Goal: Task Accomplishment & Management: Use online tool/utility

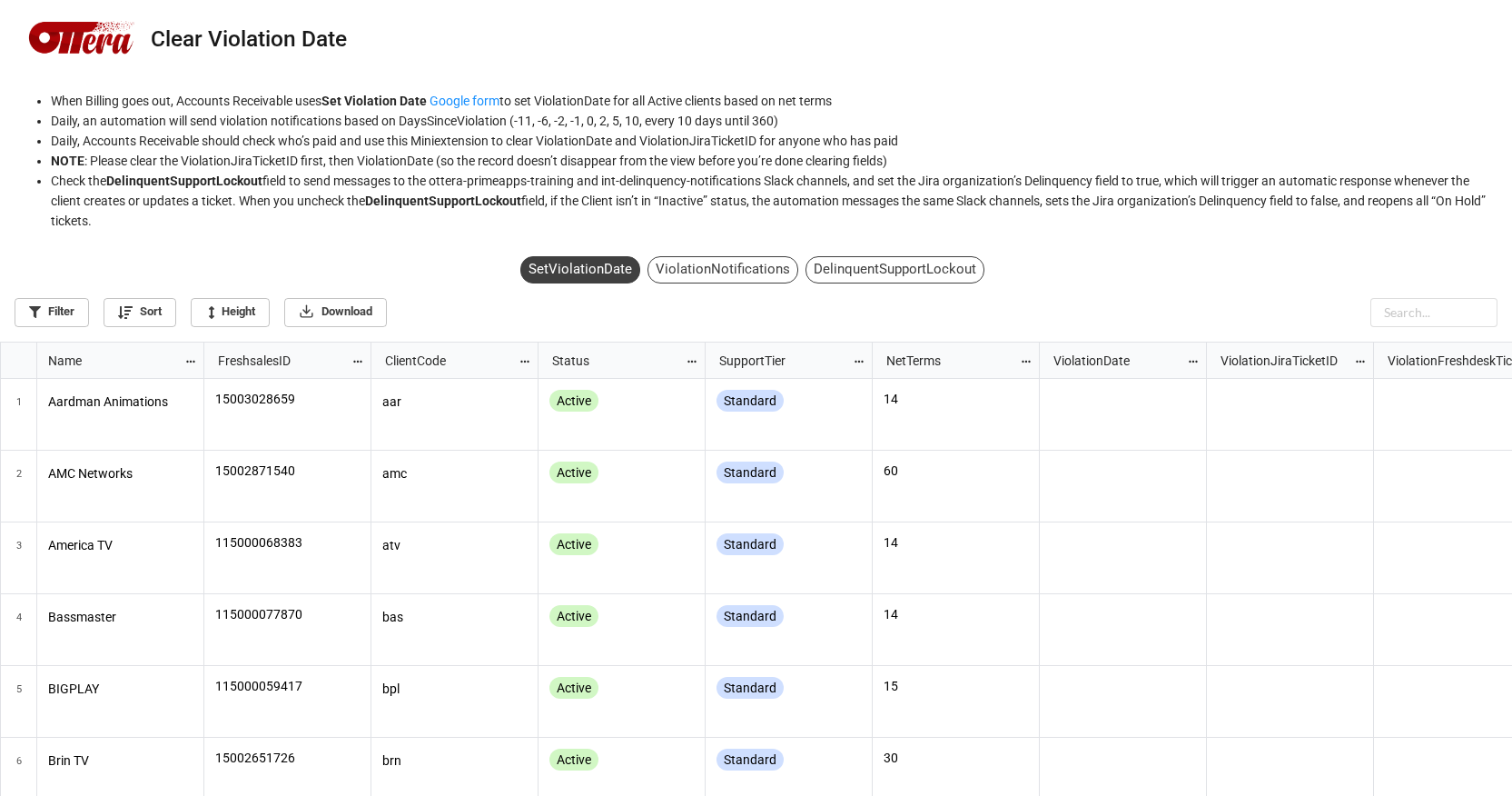
scroll to position [444, 1501]
click at [681, 268] on div "ViolationNotifications" at bounding box center [723, 270] width 151 height 27
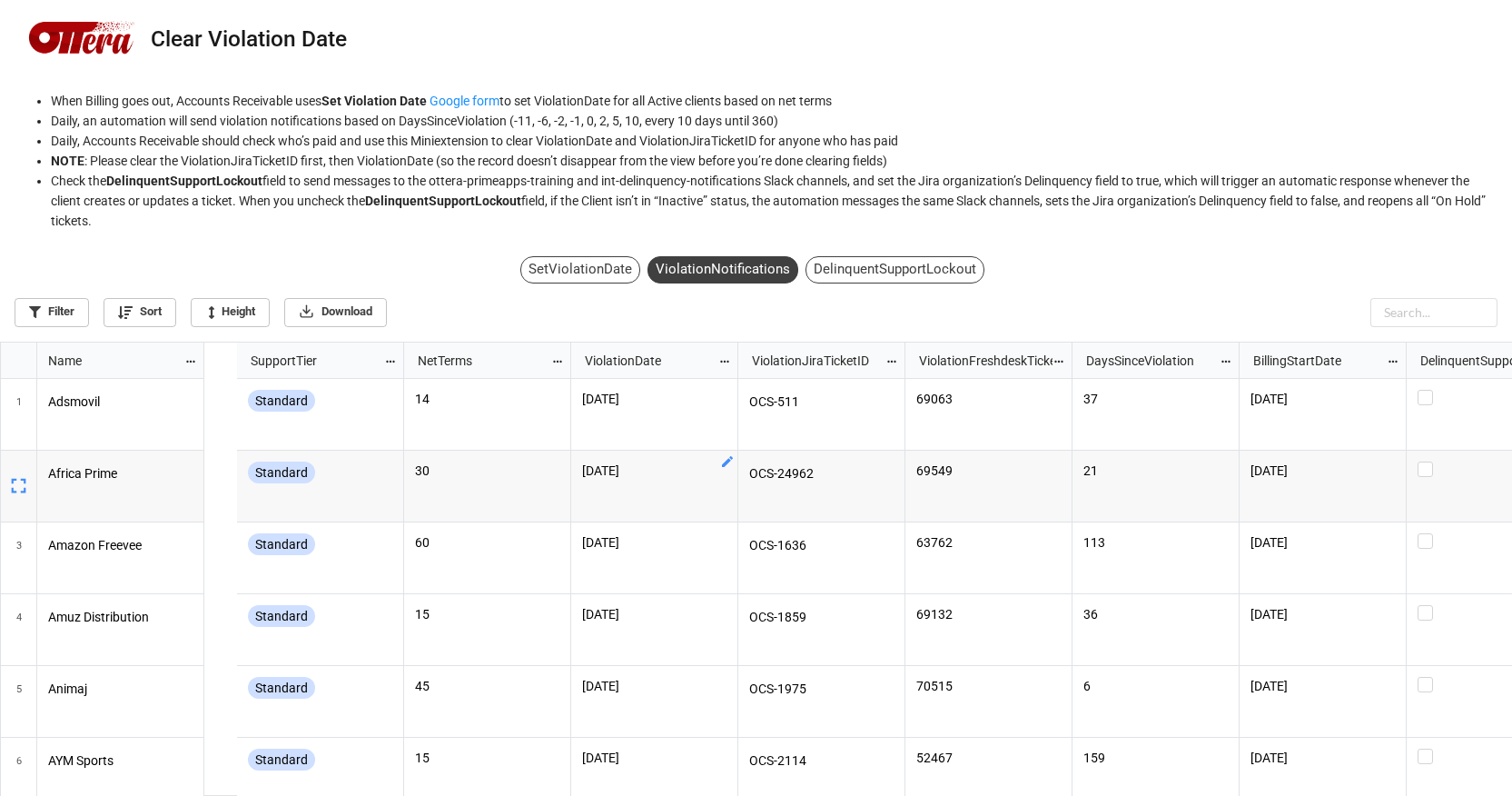
scroll to position [0, 539]
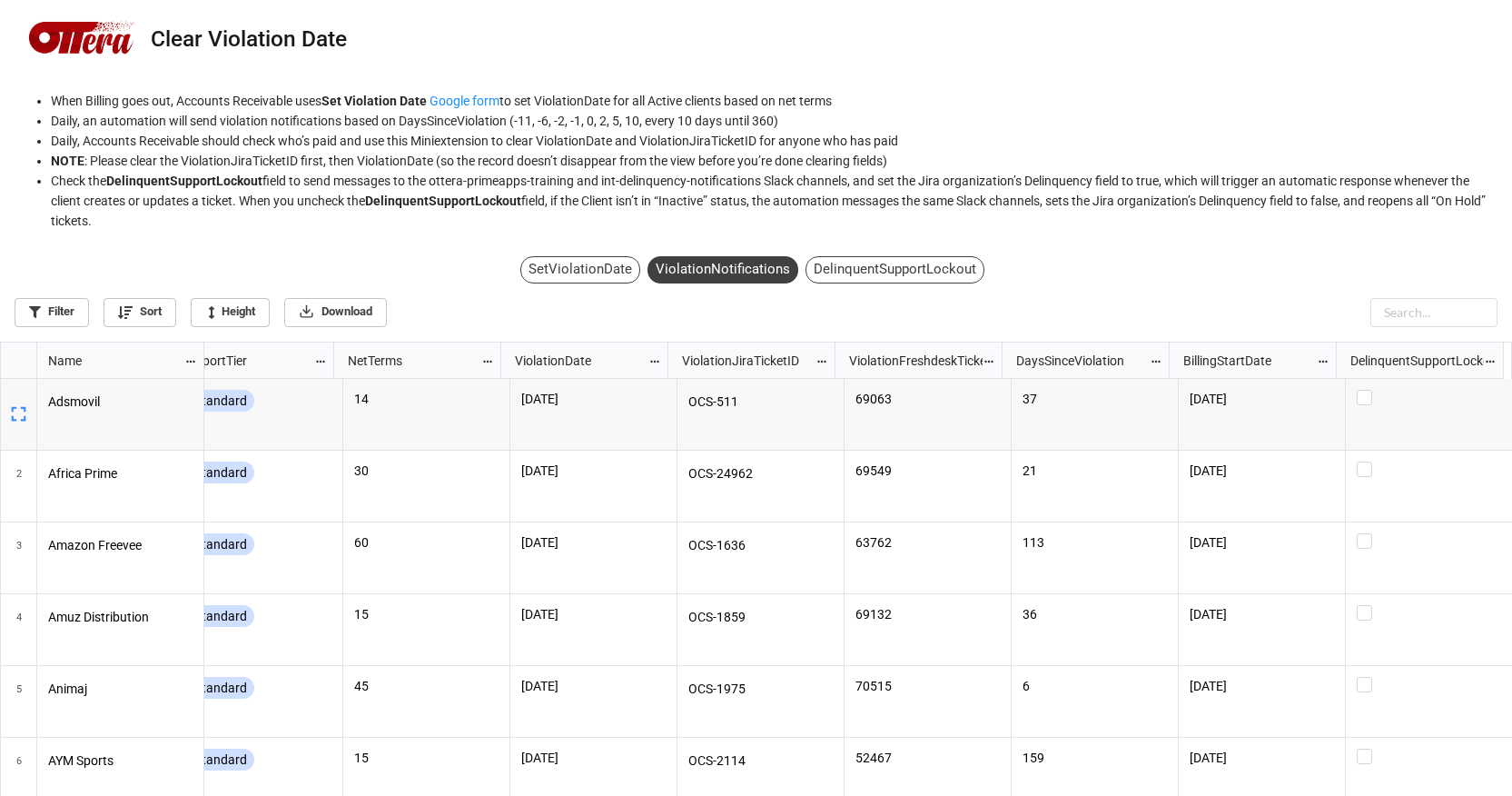
click at [1464, 360] on div "DelinquentSupportLockout" at bounding box center [1412, 359] width 144 height 20
copy div "DelinquentSupportLockout"
click at [1196, 279] on div "SetViolationDate ViolationNotifications DelinquentSupportLockout Filter Sort He…" at bounding box center [756, 296] width 1512 height 93
click at [857, 267] on div "DelinquentSupportLockout" at bounding box center [894, 270] width 179 height 27
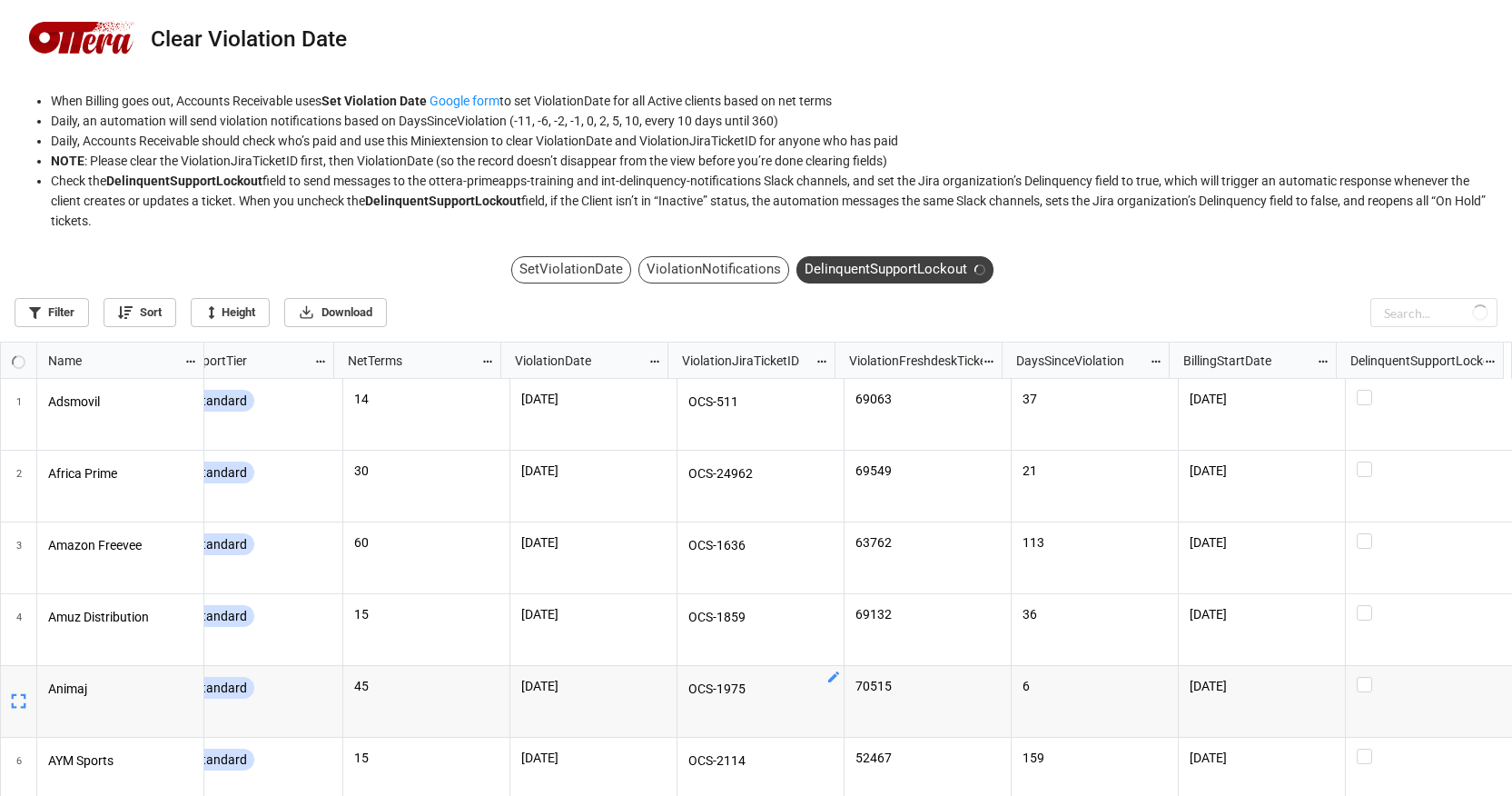
scroll to position [0, 0]
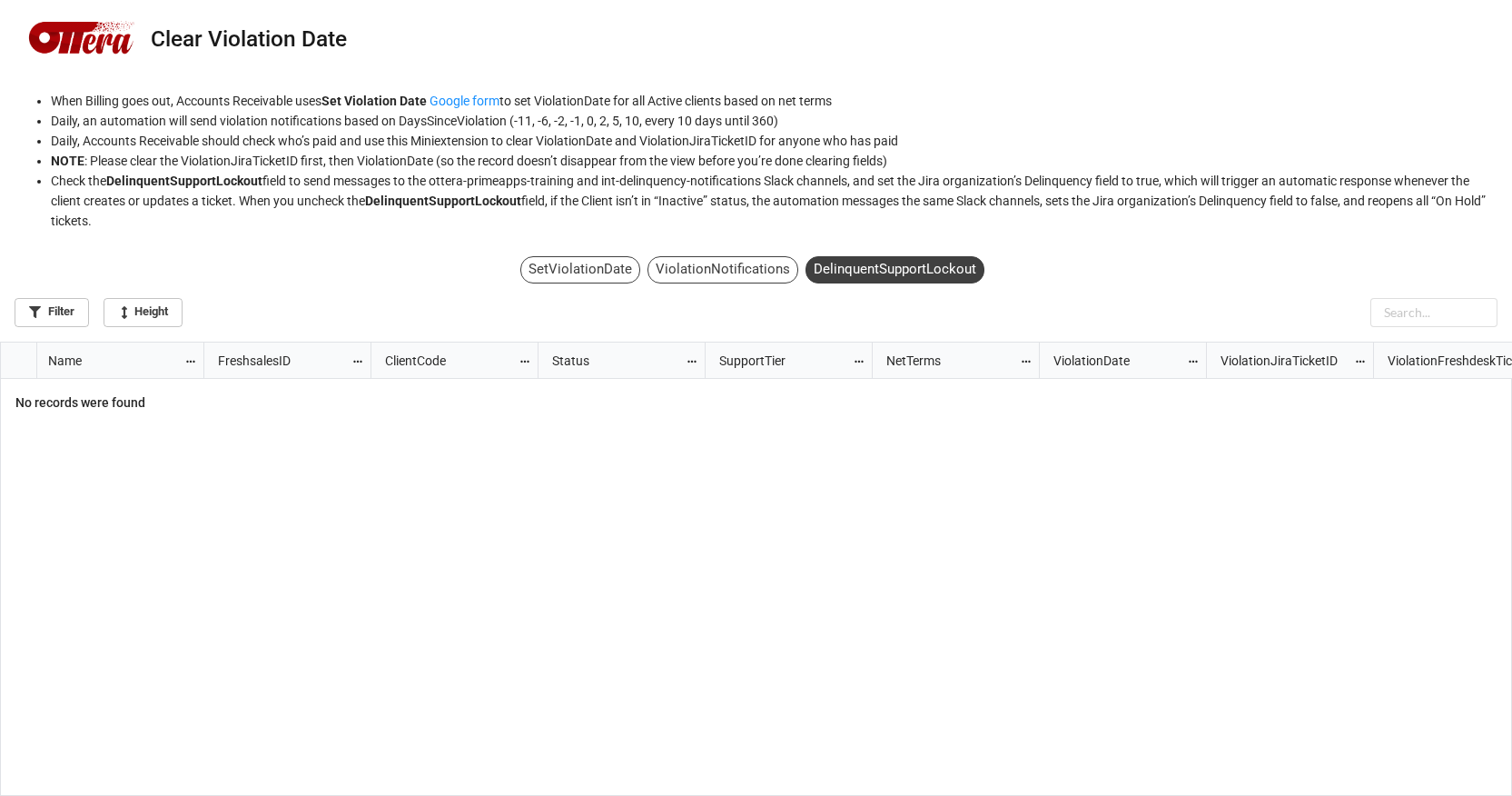
click at [742, 281] on div "ViolationNotifications" at bounding box center [723, 270] width 151 height 27
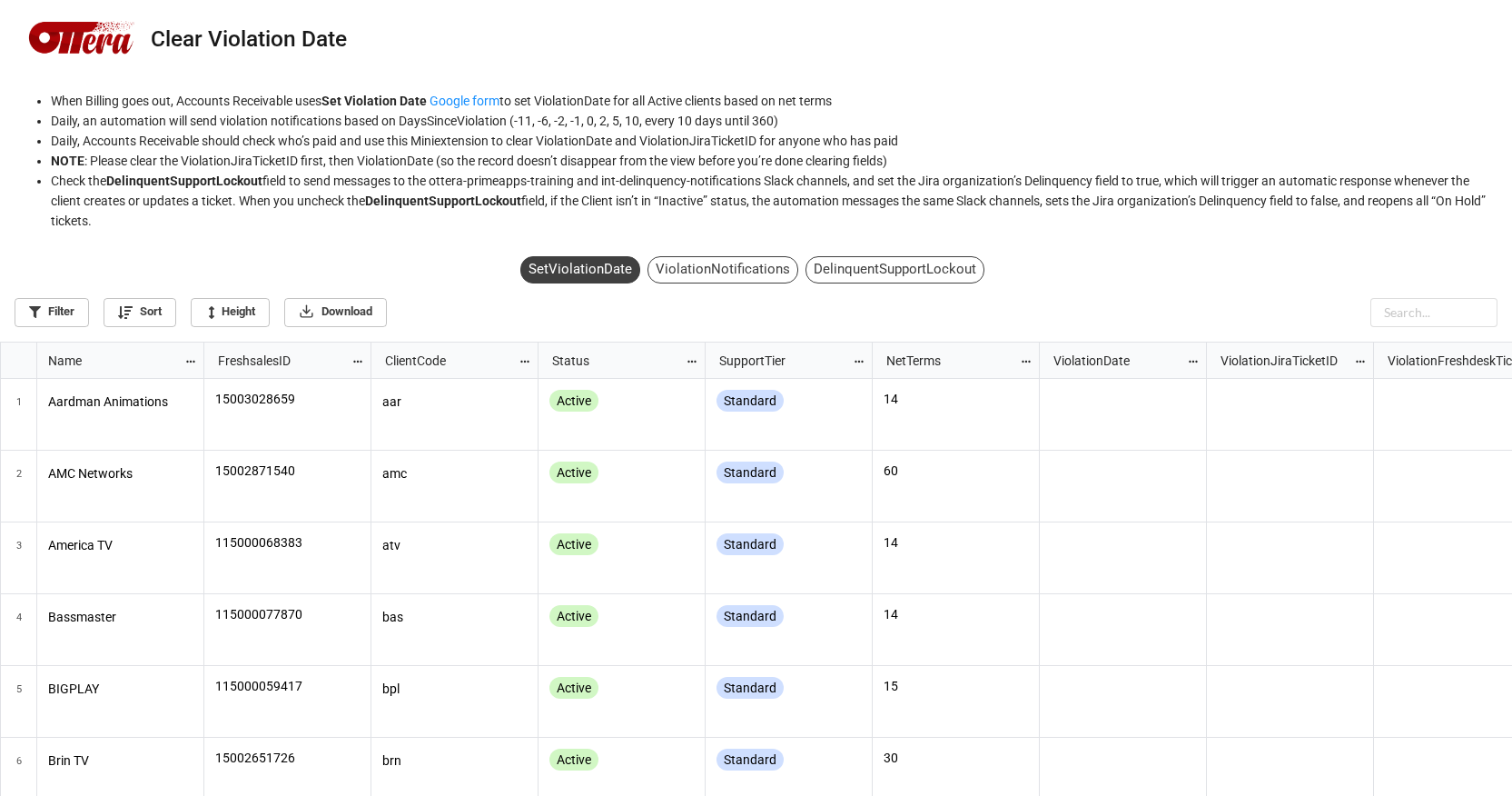
scroll to position [444, 1501]
click at [743, 271] on div "ViolationNotifications" at bounding box center [723, 270] width 151 height 27
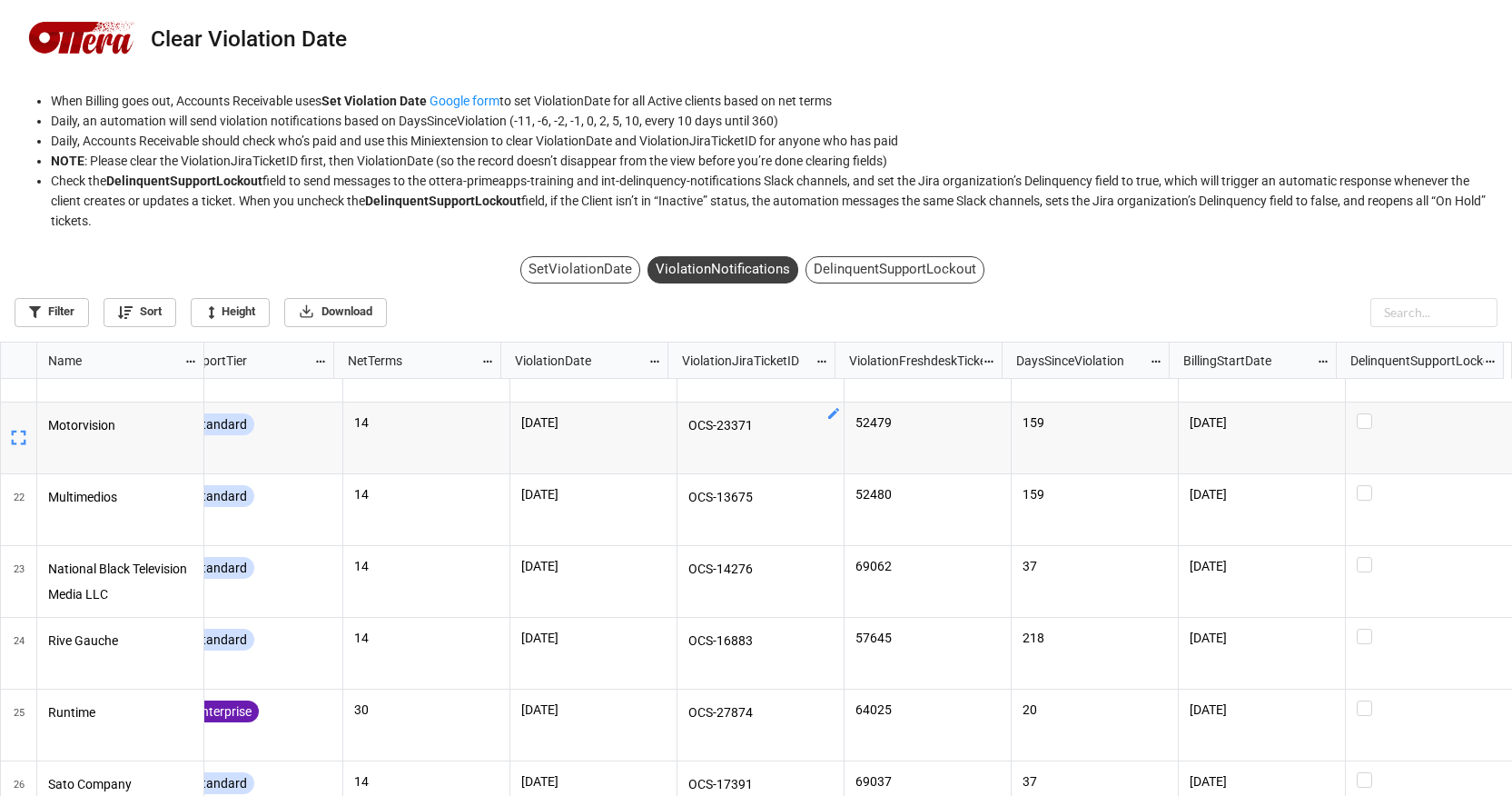
scroll to position [0, 0]
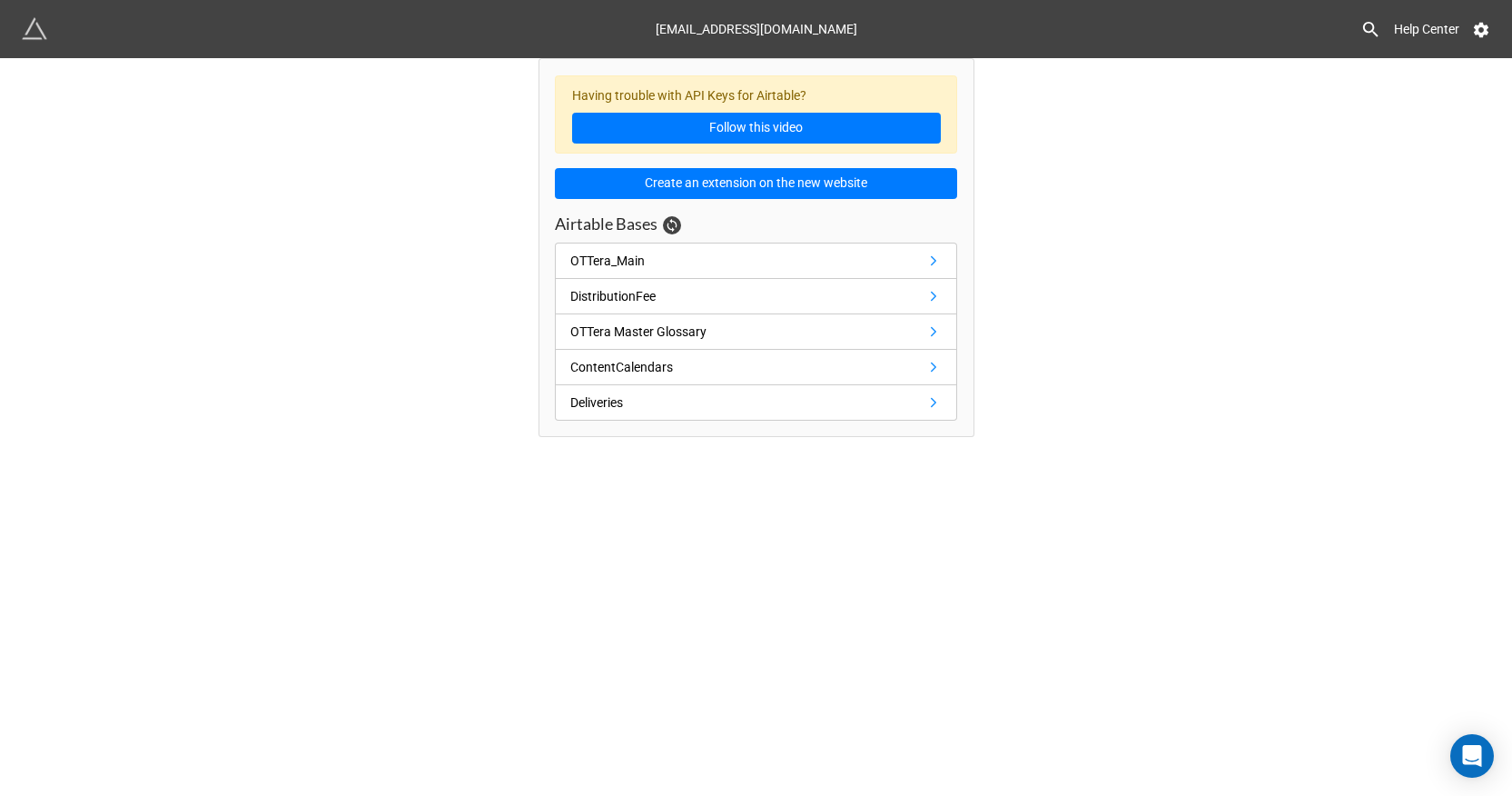
click at [684, 253] on link "OTTera_Main" at bounding box center [756, 261] width 403 height 37
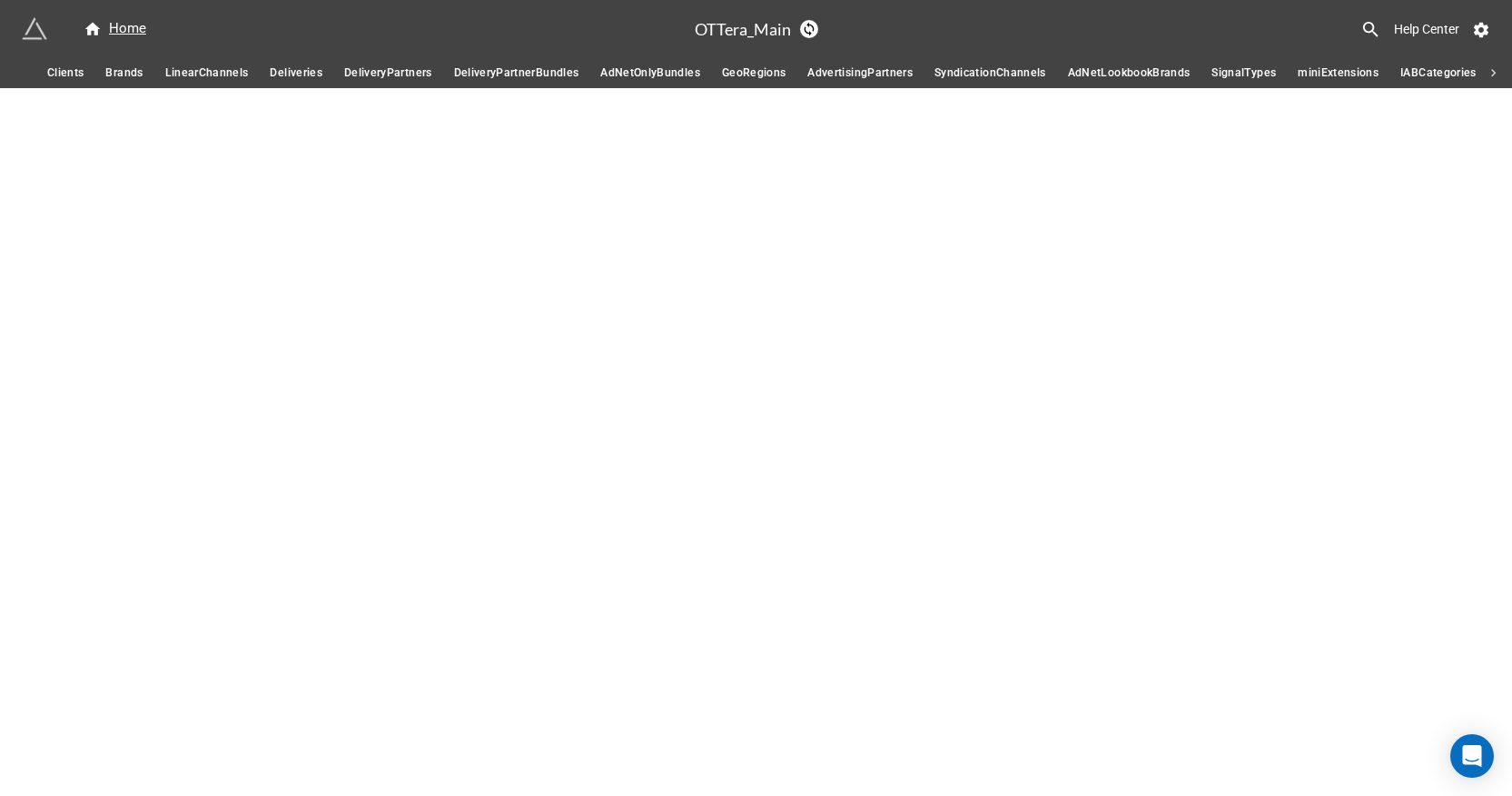
scroll to position [0, 99]
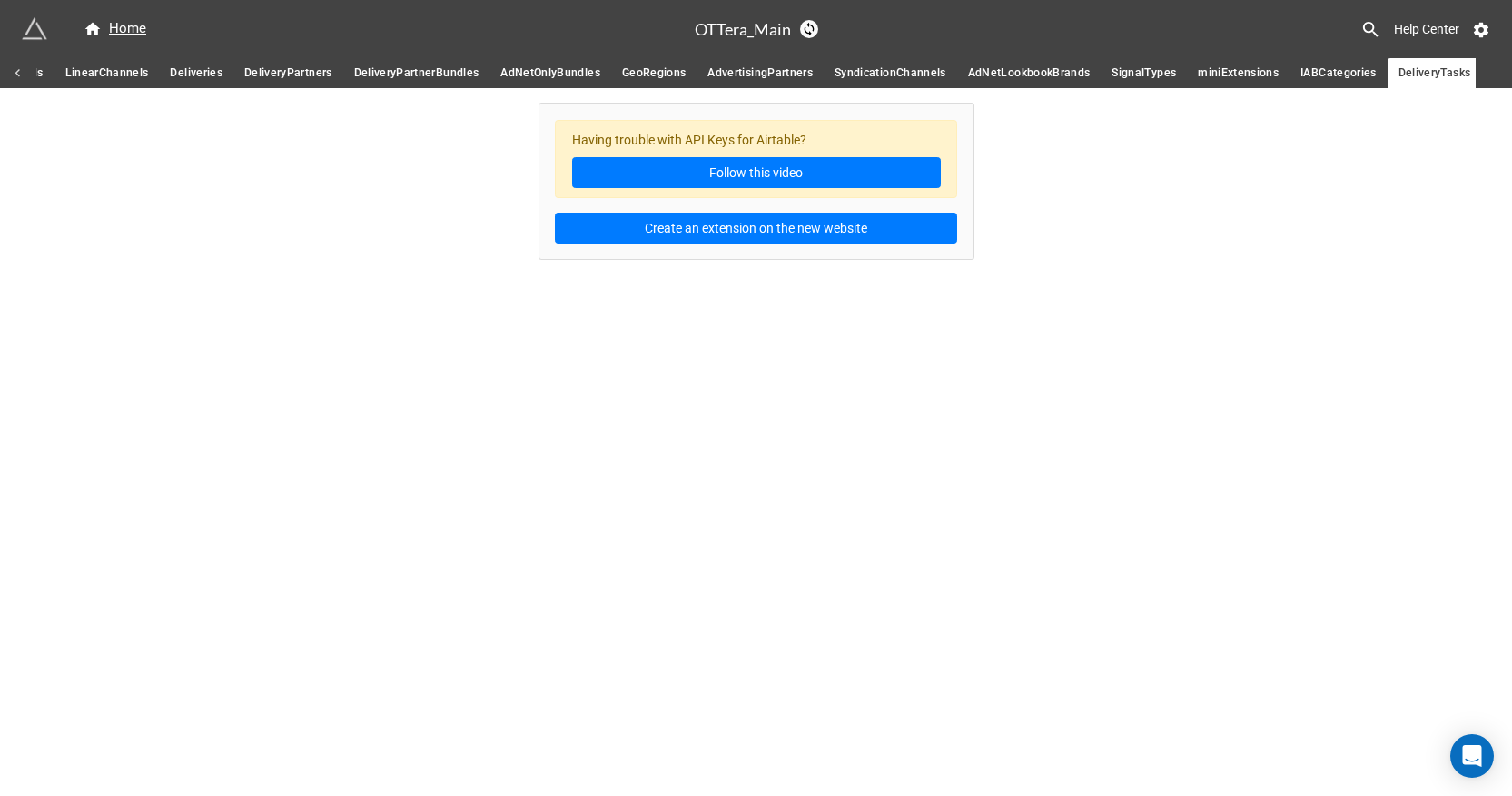
click at [116, 81] on span "LinearChannels" at bounding box center [107, 73] width 84 height 19
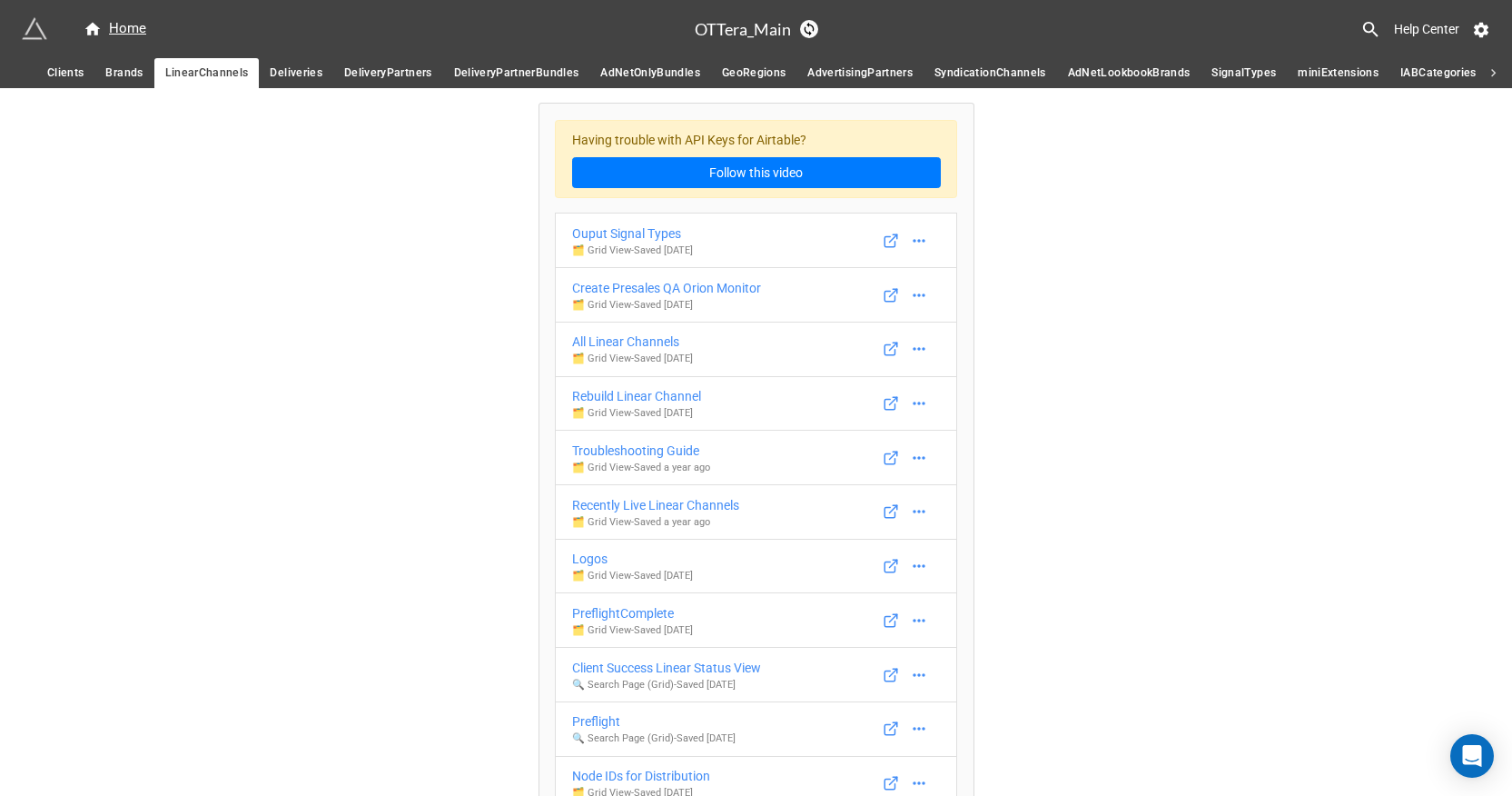
click at [69, 64] on span "Clients" at bounding box center [66, 73] width 37 height 19
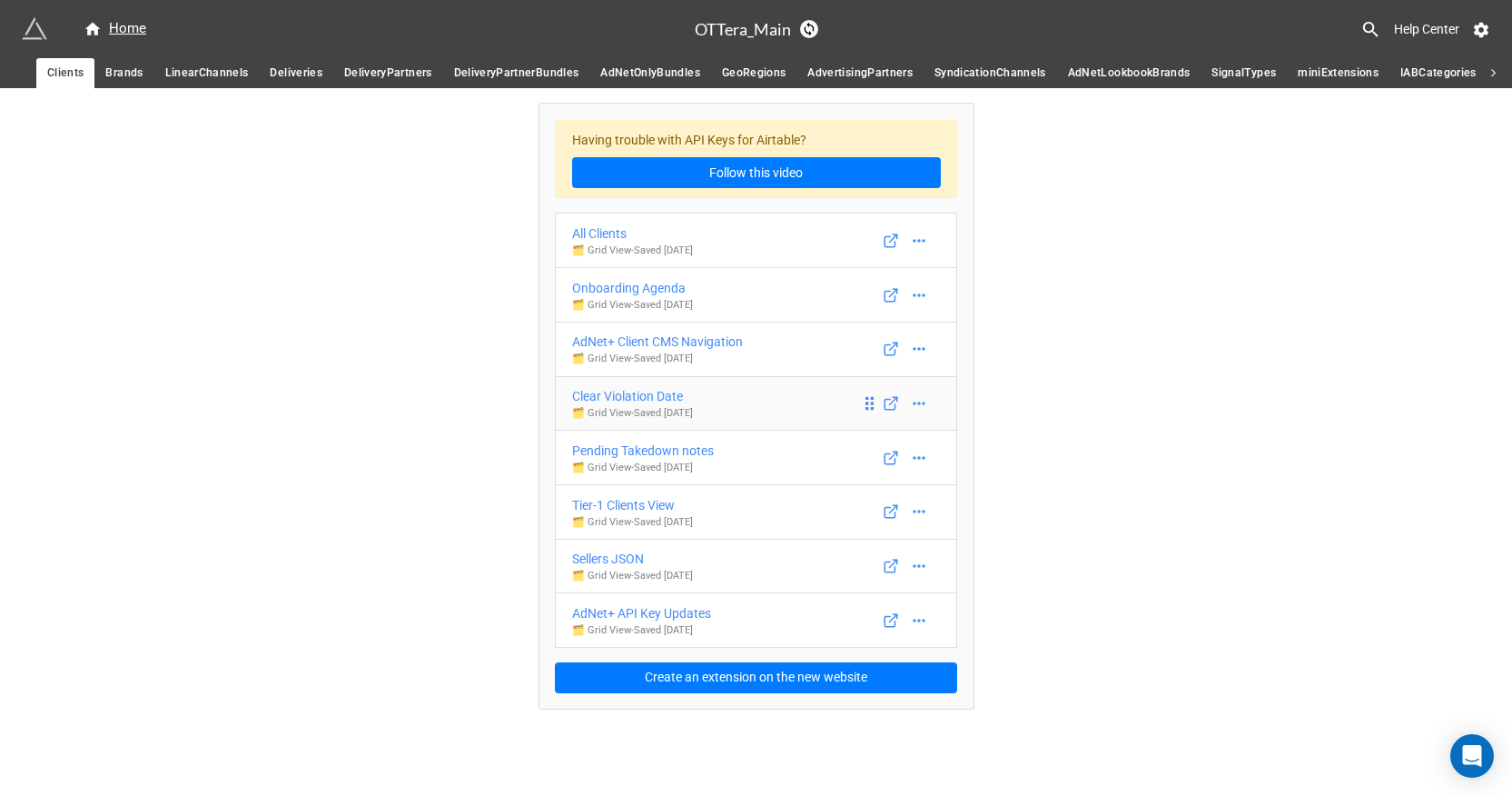
click at [661, 398] on div "Clear Violation Date" at bounding box center [632, 396] width 121 height 20
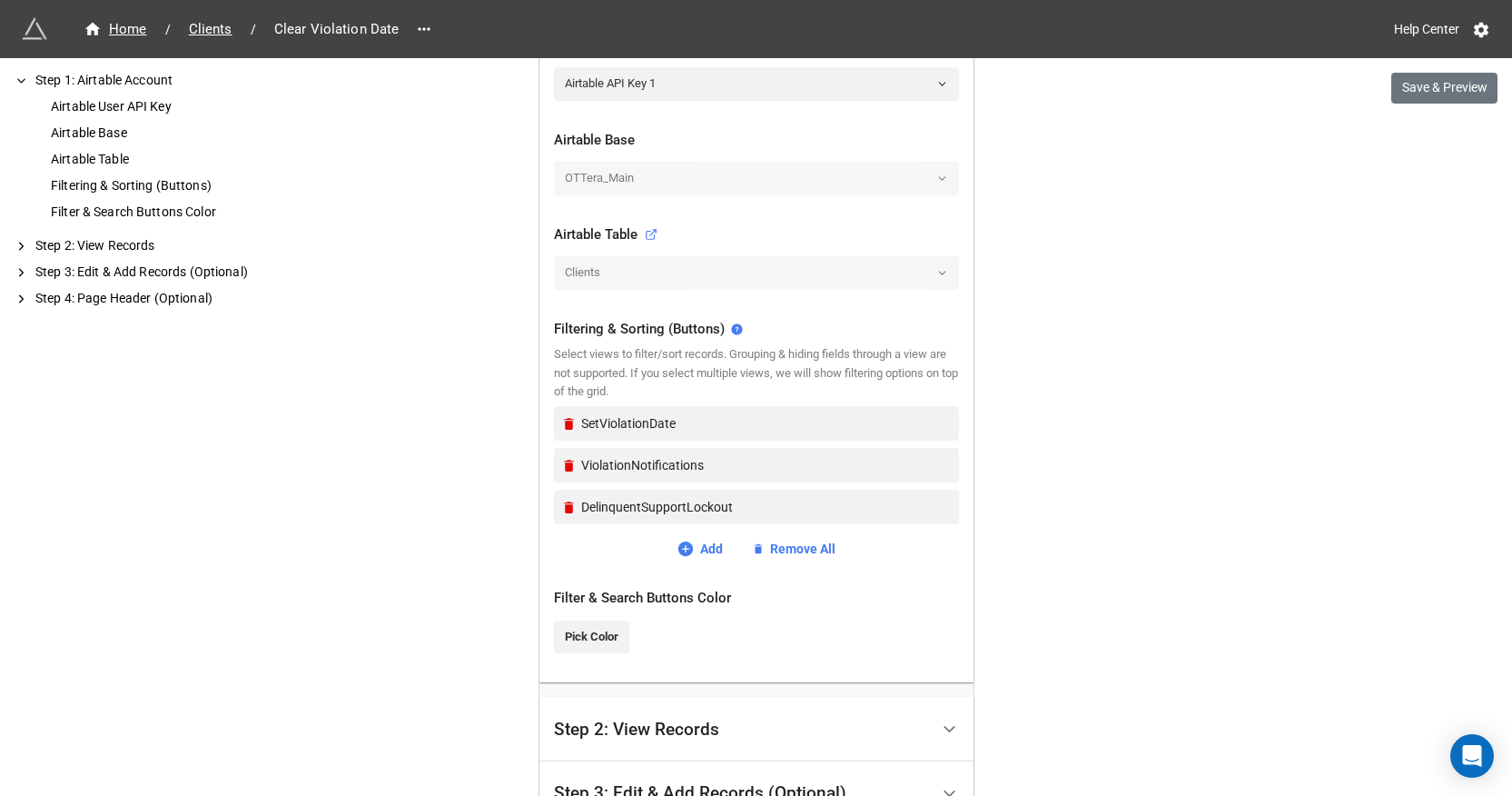
scroll to position [631, 0]
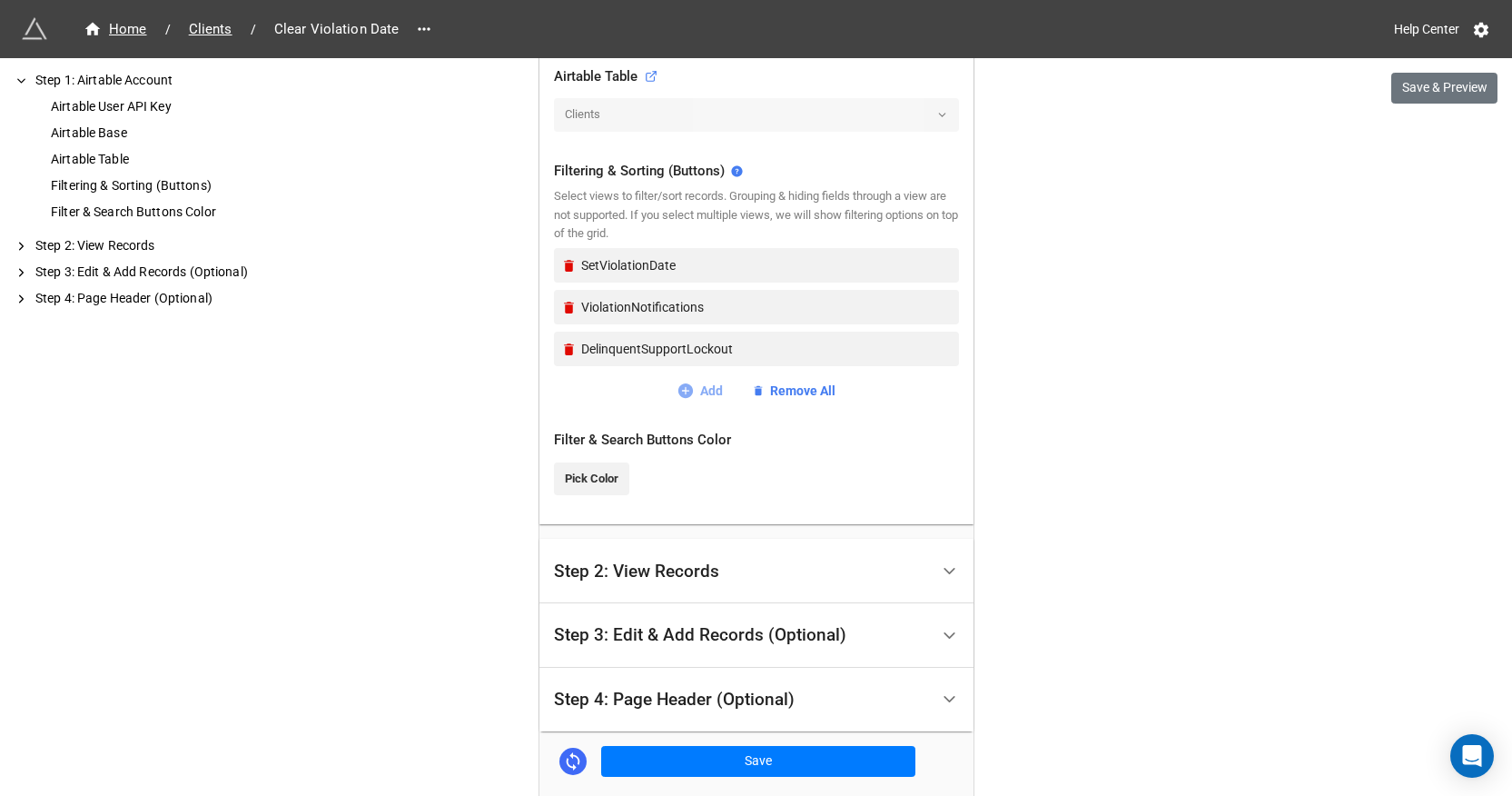
click at [697, 390] on link "Add" at bounding box center [700, 390] width 46 height 20
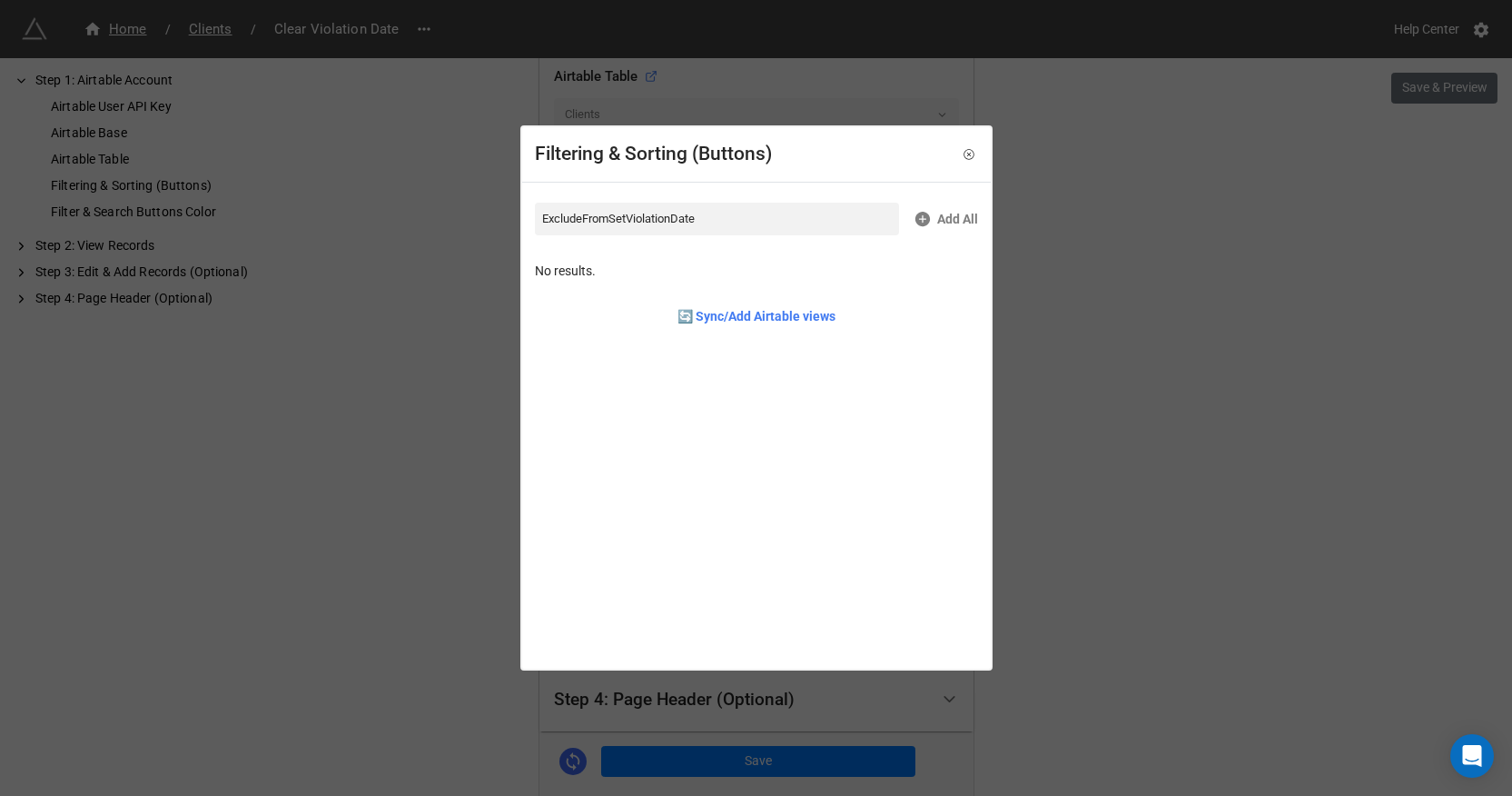
type input "ExcludeFromSetViolationDate"
click at [716, 276] on div "ExcludeFromSetViolationDate" at bounding box center [633, 270] width 168 height 20
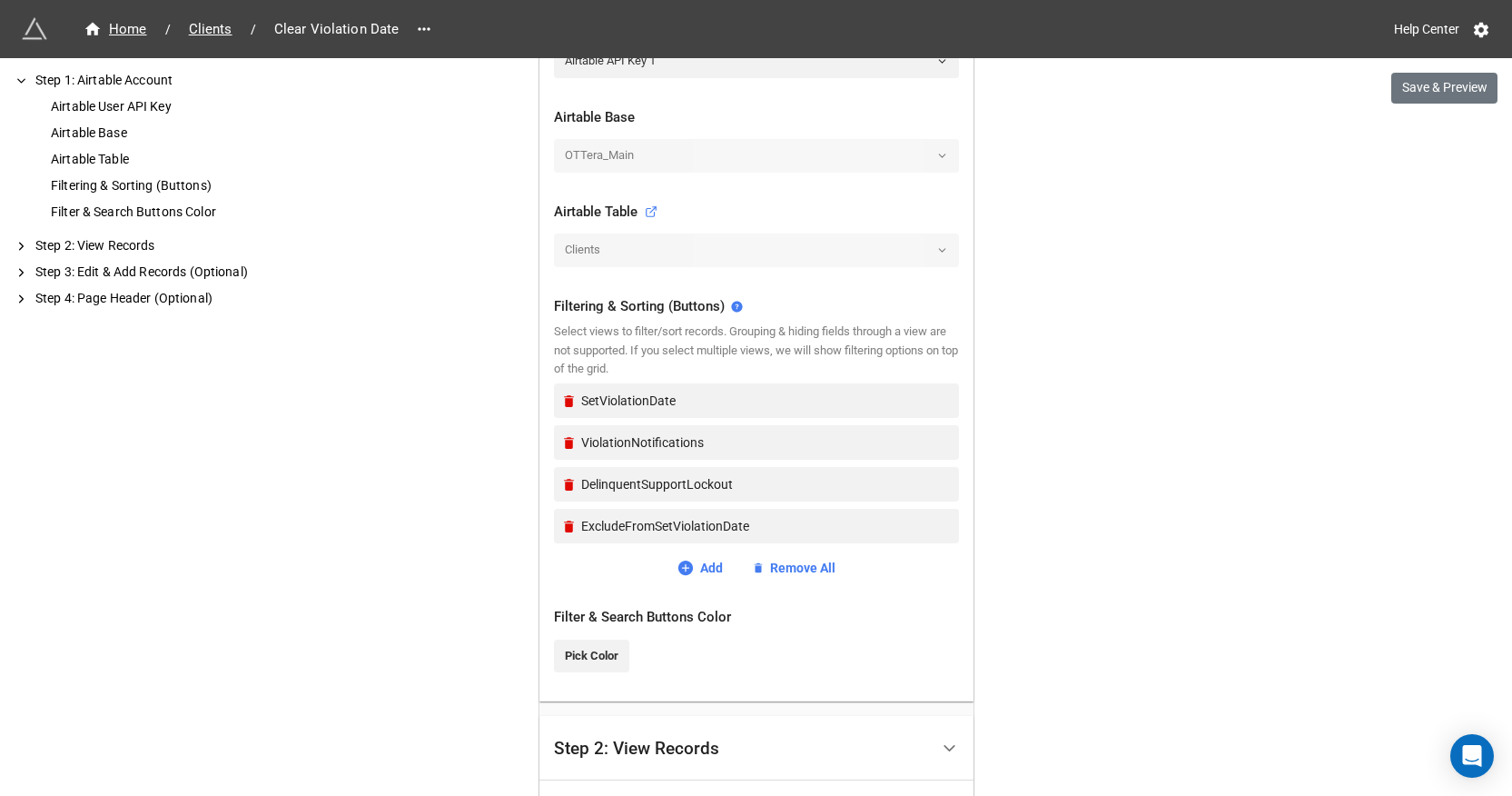
scroll to position [794, 0]
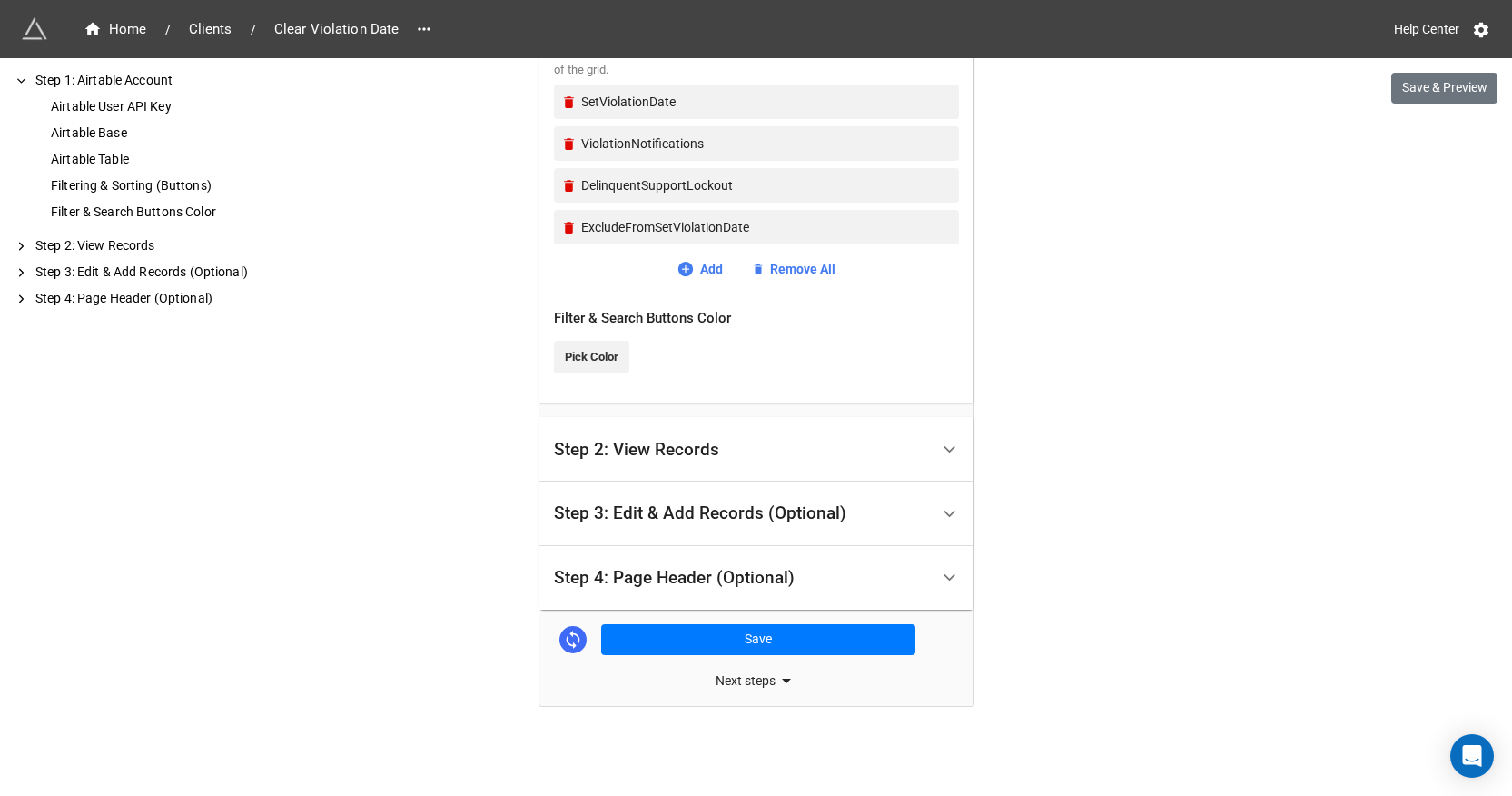
click at [657, 468] on div "Step 2: View Records" at bounding box center [742, 449] width 376 height 43
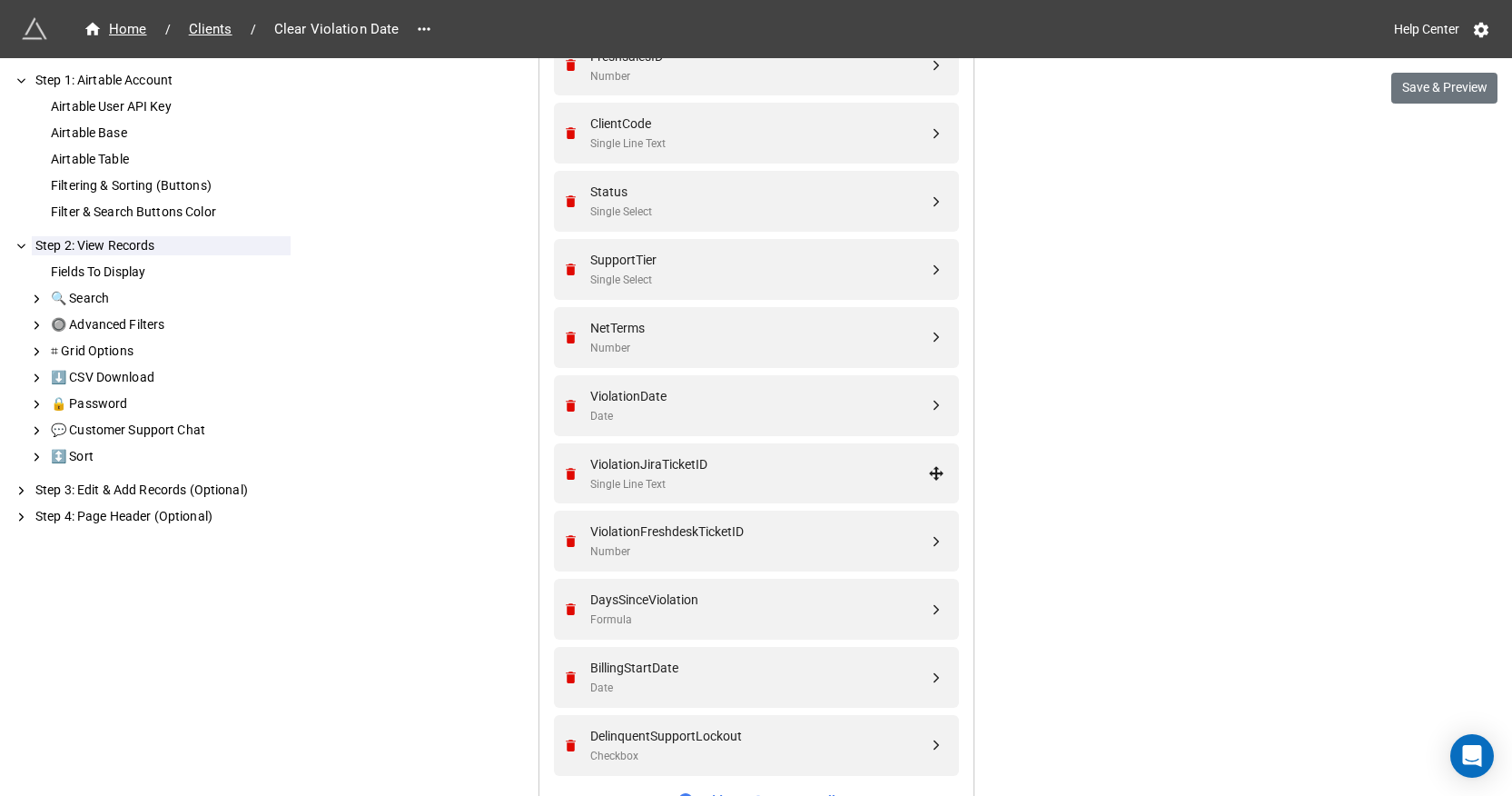
scroll to position [1055, 0]
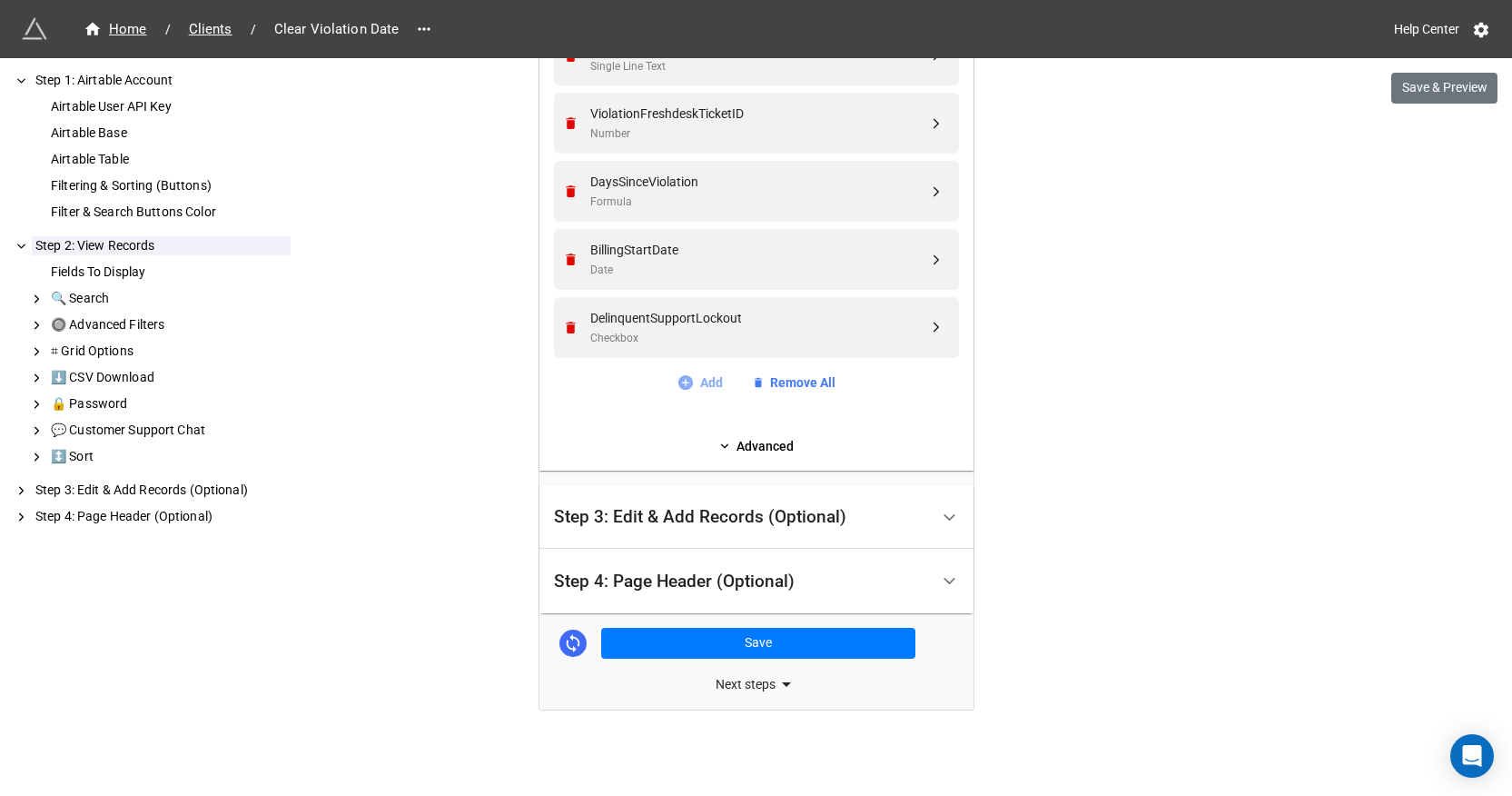
click at [698, 391] on link "Add" at bounding box center [700, 383] width 46 height 20
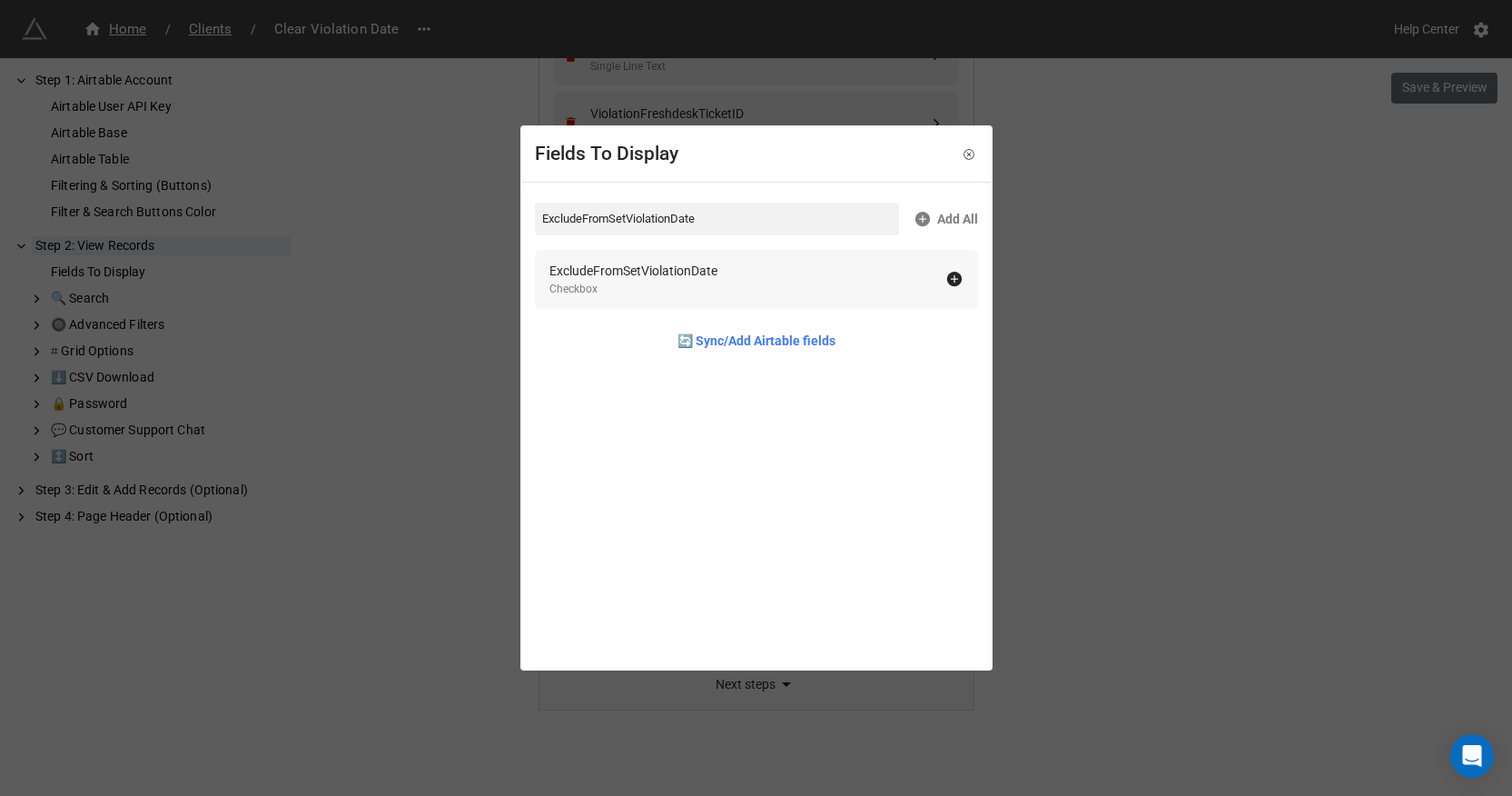
type input "ExcludeFromSetViolationDate"
click at [700, 288] on div "Checkbox" at bounding box center [633, 290] width 168 height 17
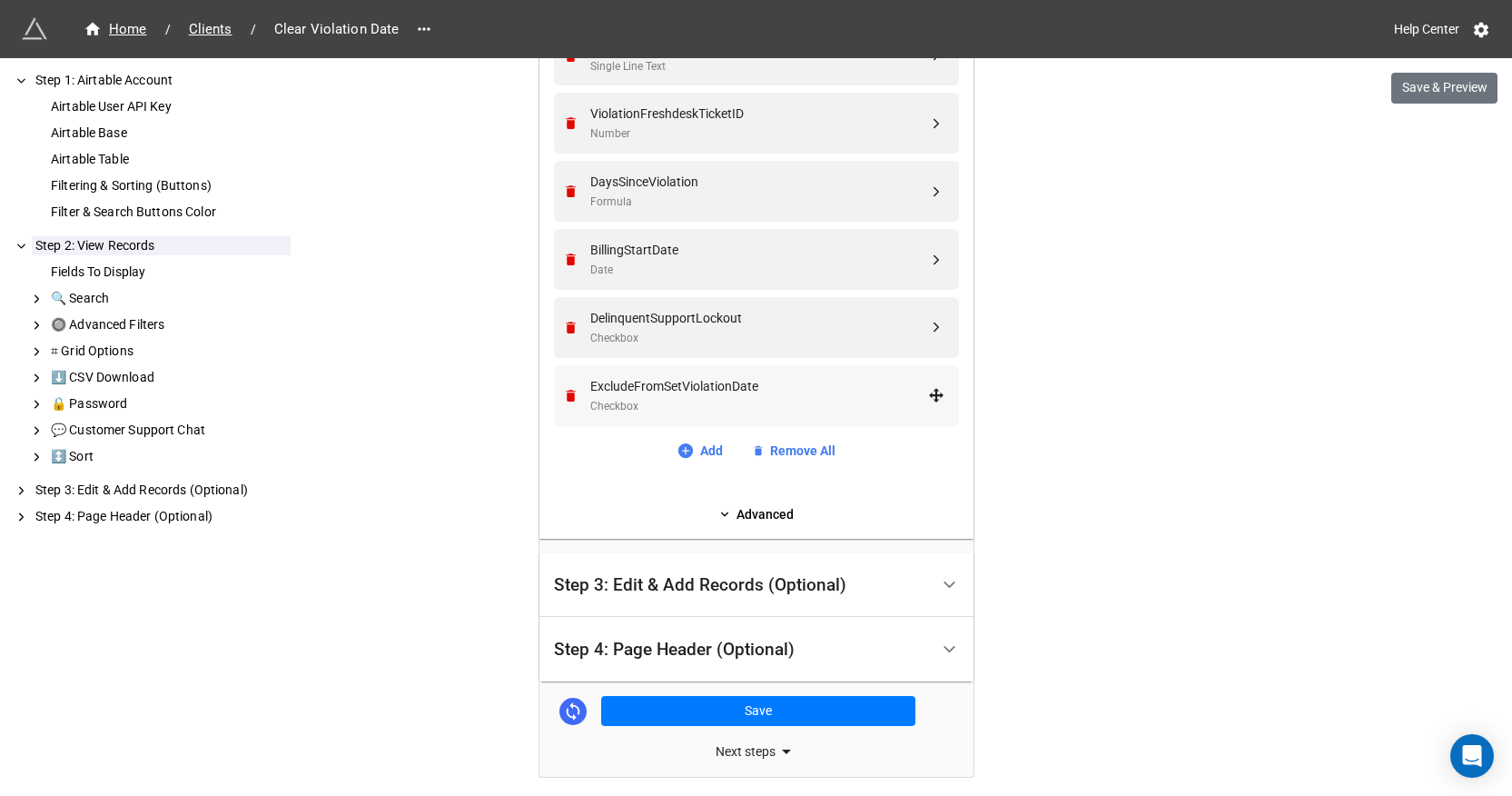
click at [677, 398] on div "Checkbox" at bounding box center [759, 407] width 338 height 17
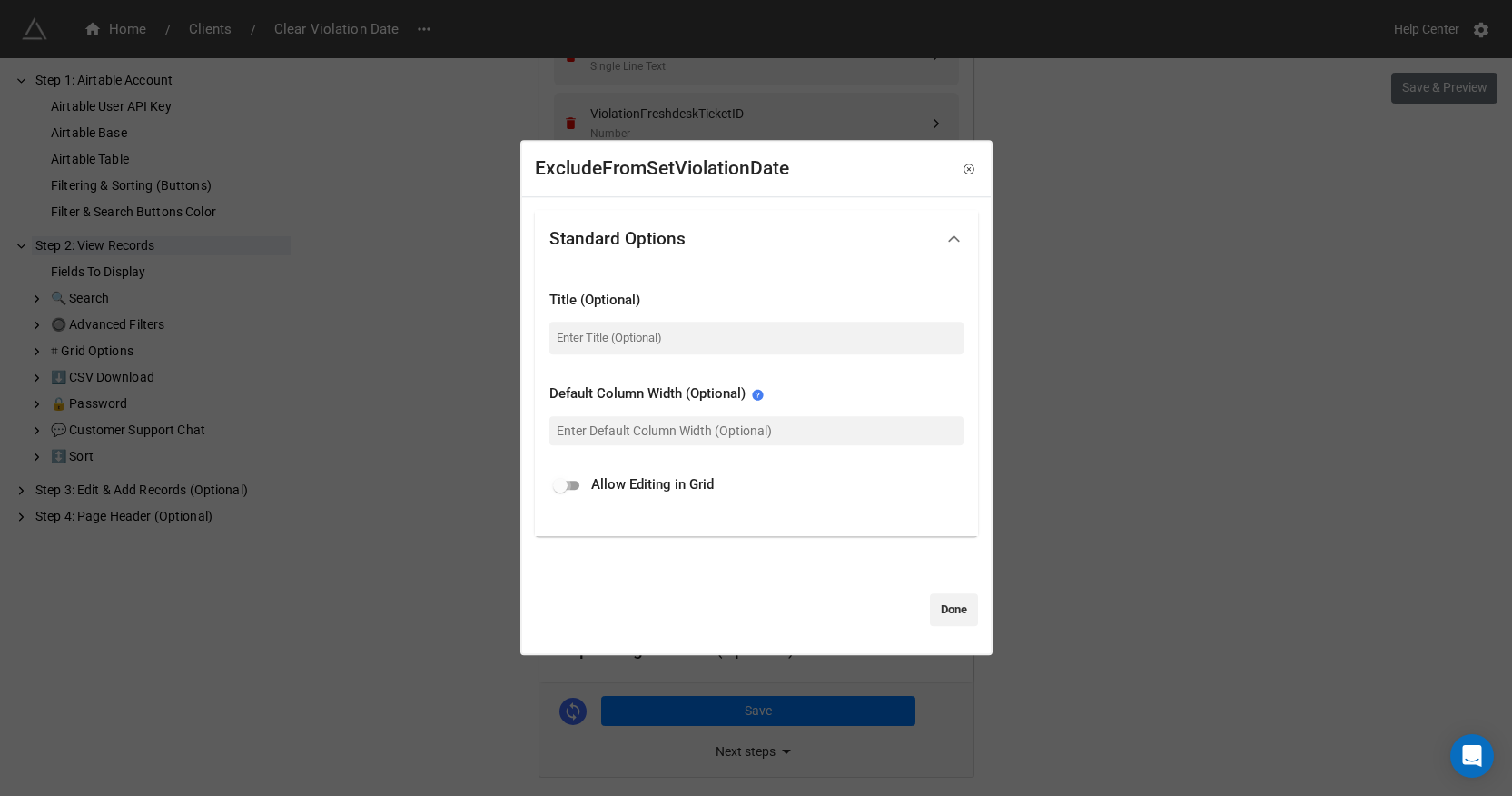
click at [566, 495] on input "checkbox" at bounding box center [561, 485] width 66 height 22
checkbox input "true"
click at [956, 612] on link "Done" at bounding box center [954, 610] width 48 height 33
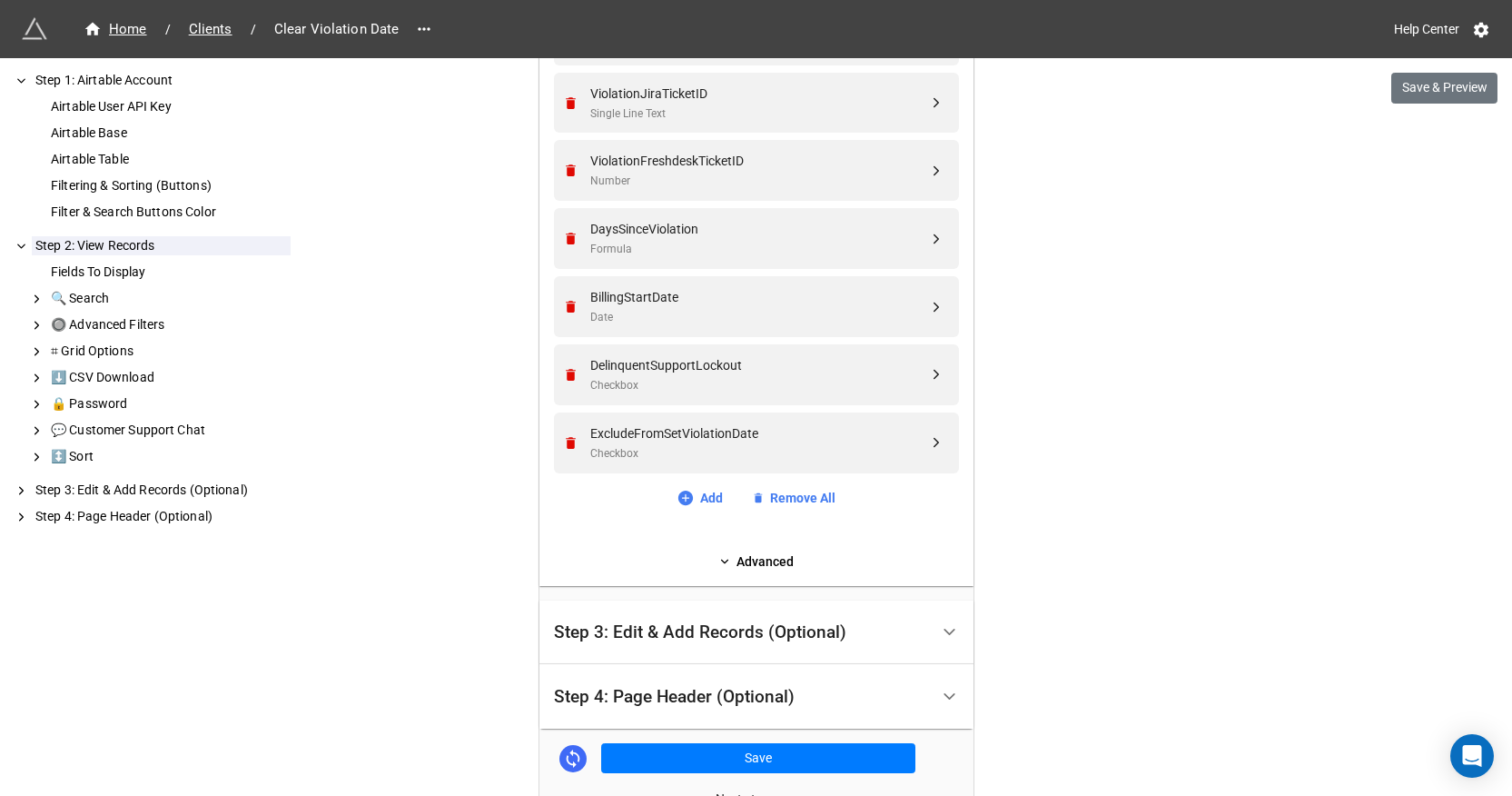
scroll to position [839, 0]
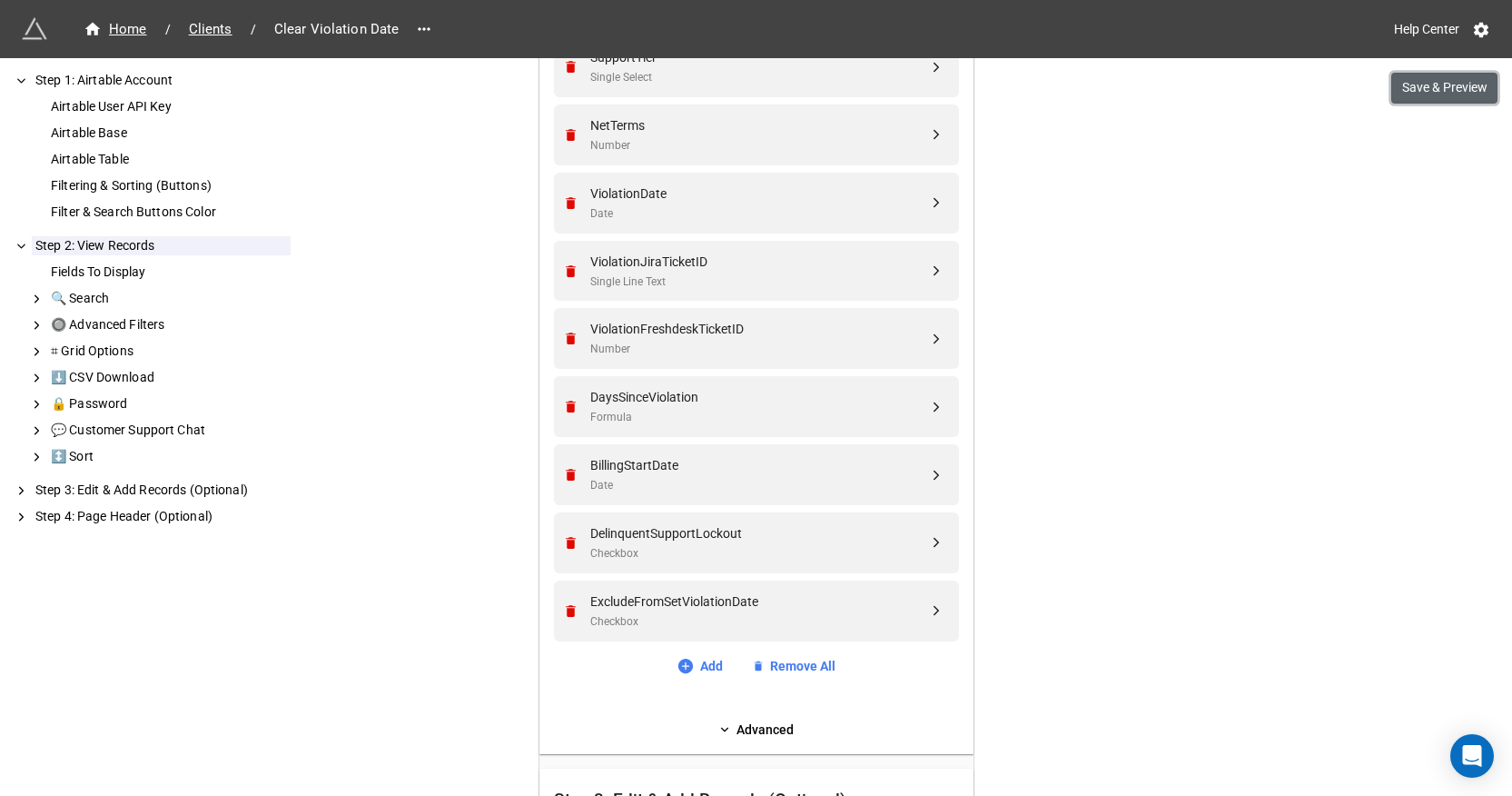
click at [1397, 95] on button "Save & Preview" at bounding box center [1444, 88] width 106 height 31
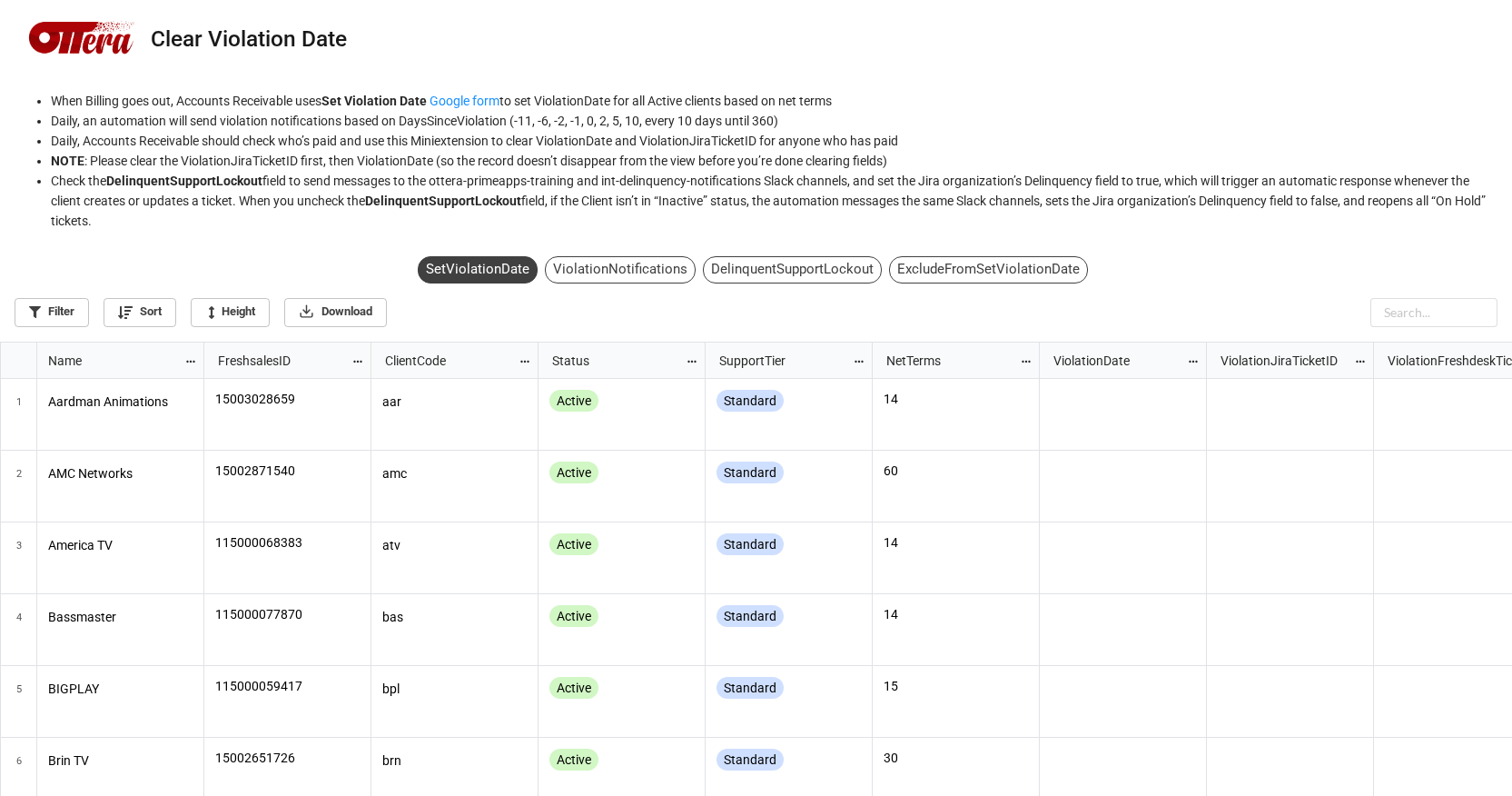
scroll to position [10, 10]
click at [1009, 265] on div "ExcludeFromSetViolationDate" at bounding box center [989, 270] width 199 height 27
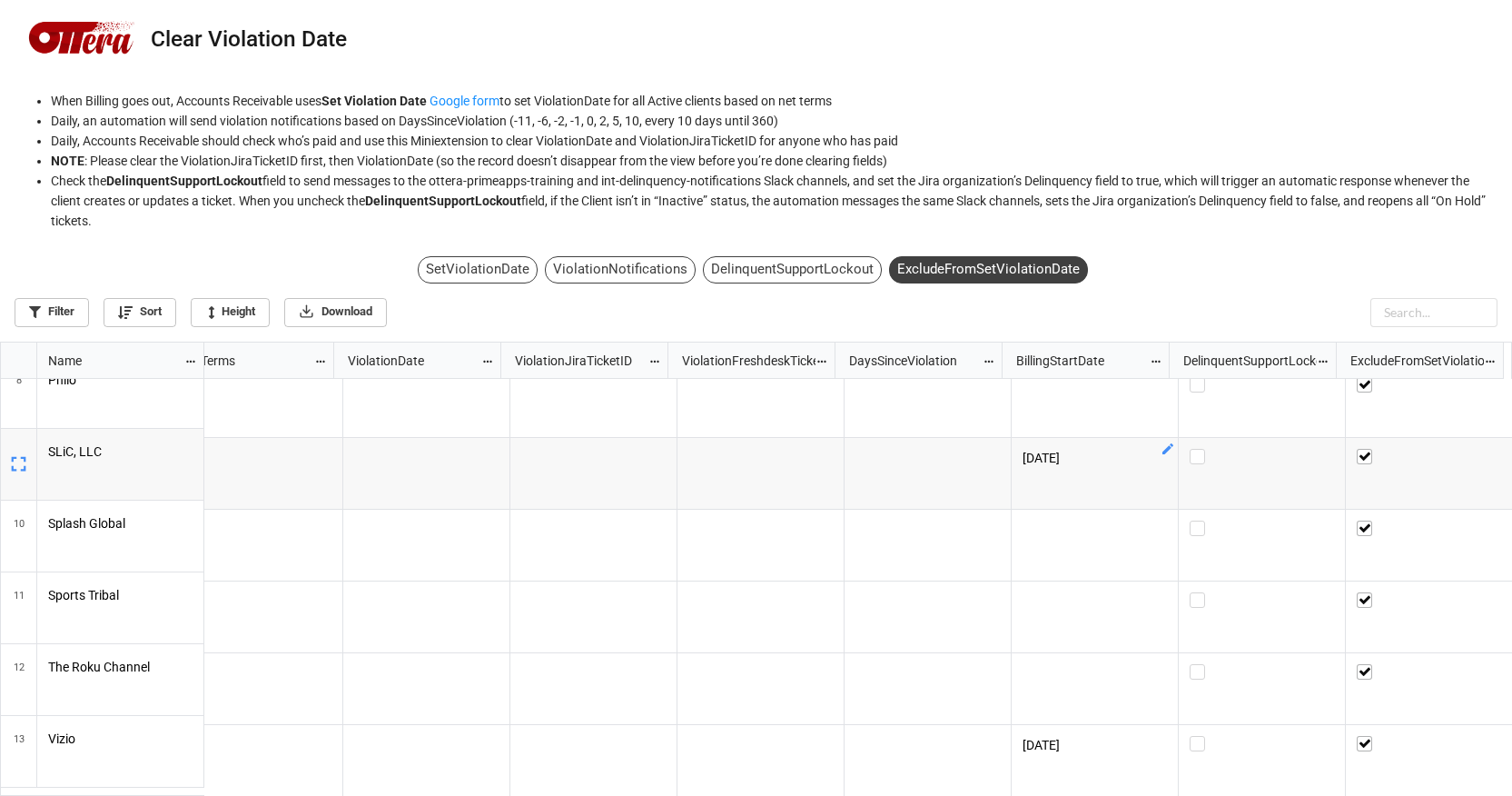
scroll to position [0, 0]
